Goal: Information Seeking & Learning: Stay updated

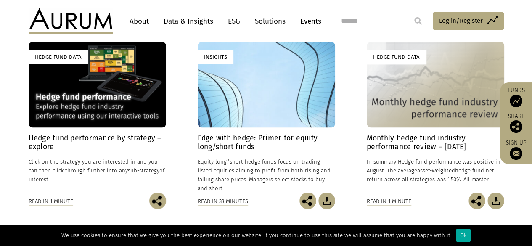
scroll to position [638, 0]
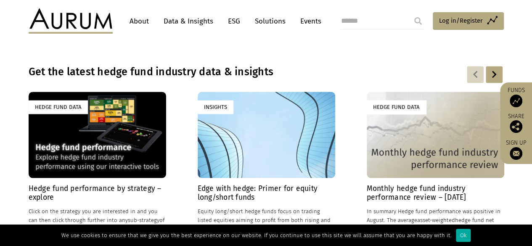
scroll to position [577, 0]
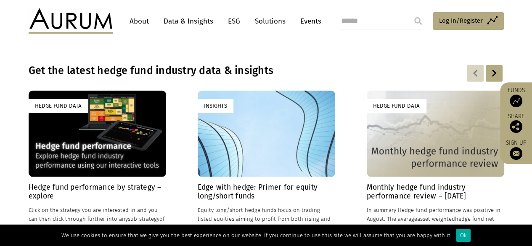
click at [431, 186] on h4 "Monthly hedge fund industry performance review – [DATE]" at bounding box center [436, 192] width 138 height 18
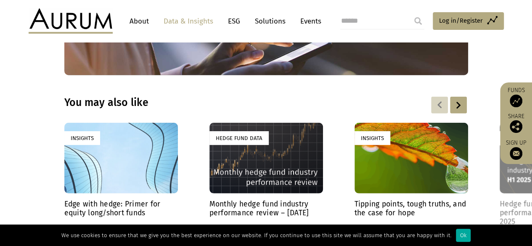
scroll to position [1124, 0]
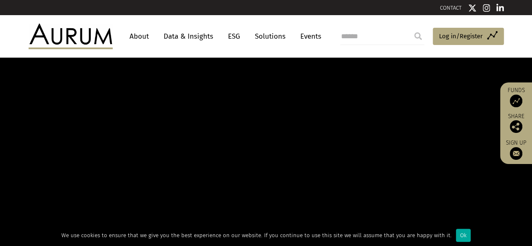
scroll to position [577, 0]
